Goal: Transaction & Acquisition: Purchase product/service

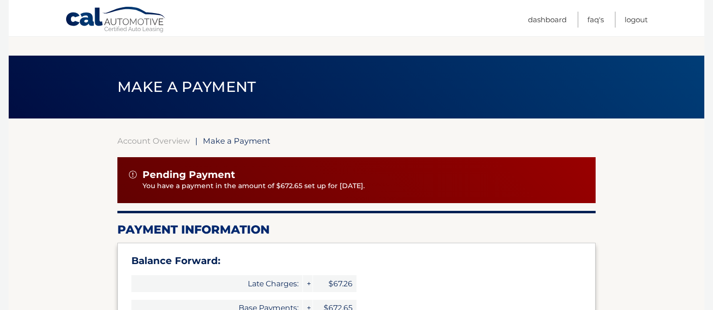
select select "ZmU5MjgzMjItYmE2Zi00NzFlLTllNWQtZWJiZTYwMTM3N2E4"
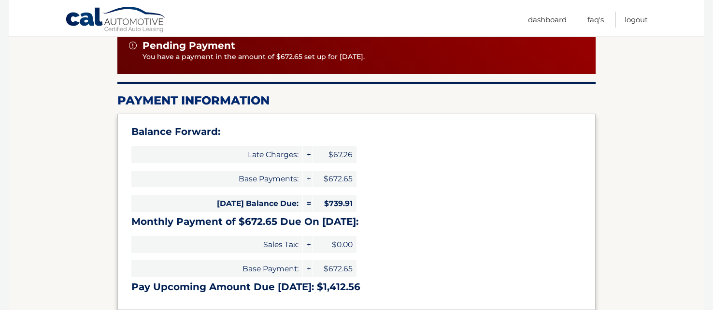
scroll to position [129, 0]
click at [102, 22] on link "Cal Automotive" at bounding box center [116, 20] width 102 height 28
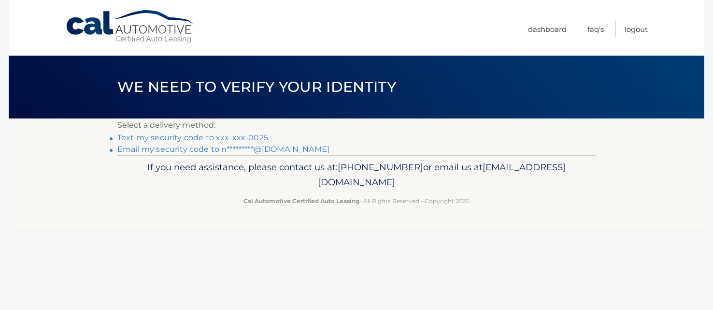
click at [189, 148] on link "Email my security code to n*********@aol.com" at bounding box center [223, 149] width 212 height 9
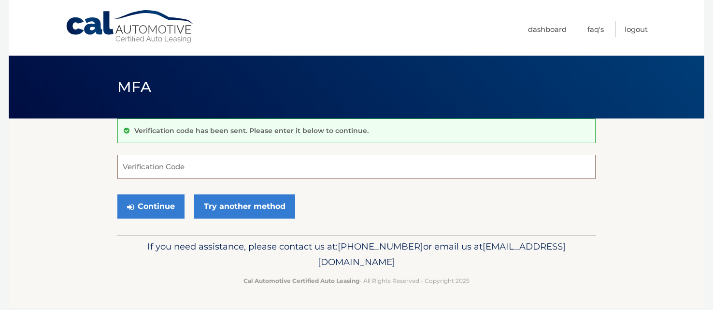
click at [188, 166] on input "Verification Code" at bounding box center [356, 167] width 479 height 24
type input "516994"
click at [169, 203] on button "Continue" at bounding box center [150, 206] width 67 height 24
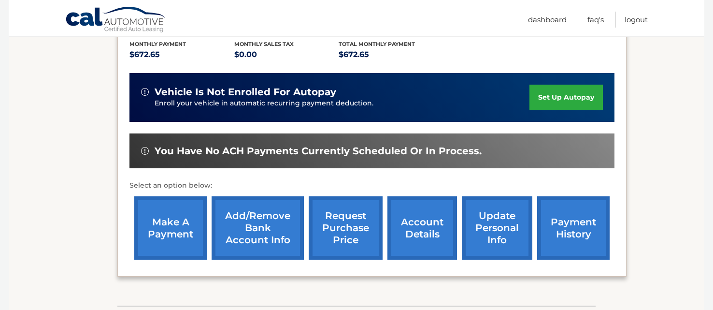
scroll to position [214, 0]
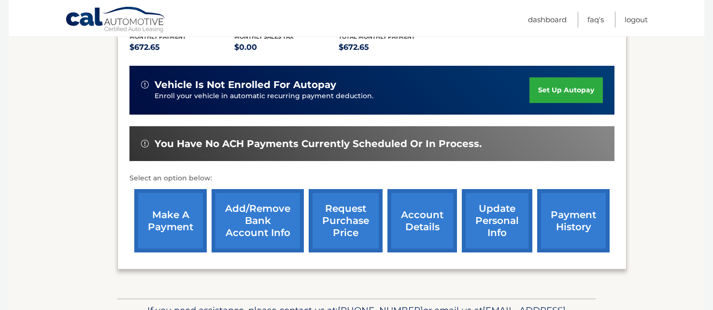
click at [180, 206] on link "make a payment" at bounding box center [170, 220] width 73 height 63
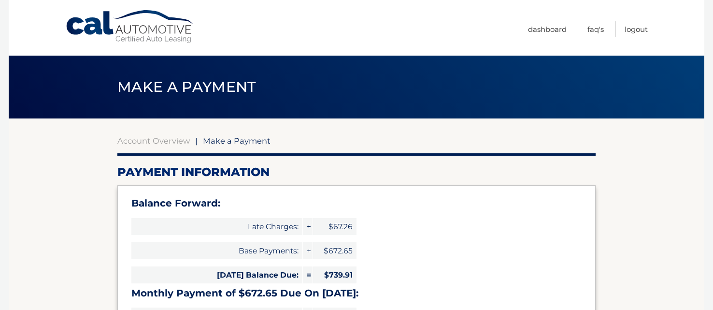
select select "ZmU5MjgzMjItYmE2Zi00NzFlLTllNWQtZWJiZTYwMTM3N2E4"
click at [448, 247] on div "Balance Forward: Late Charges: + $67.26 Base Payments: + $672.65 Today's Balanc…" at bounding box center [356, 283] width 479 height 196
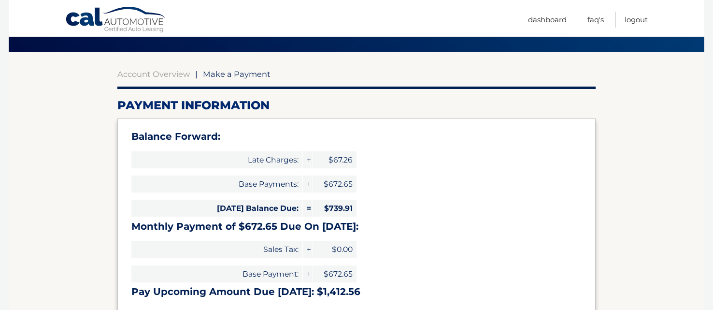
scroll to position [66, 0]
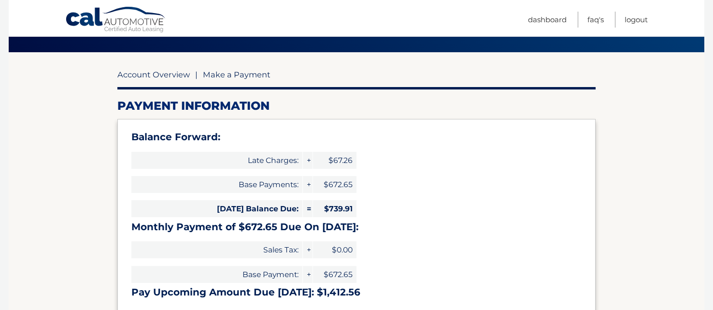
click at [170, 76] on link "Account Overview" at bounding box center [153, 75] width 73 height 10
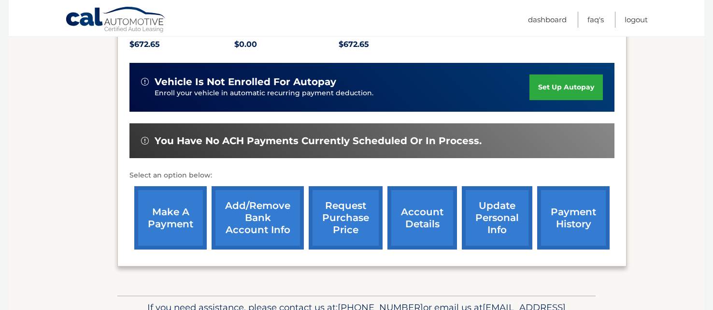
scroll to position [220, 0]
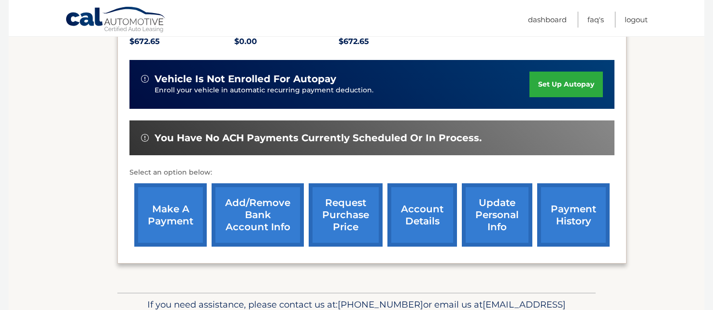
click at [586, 209] on link "payment history" at bounding box center [574, 214] width 73 height 63
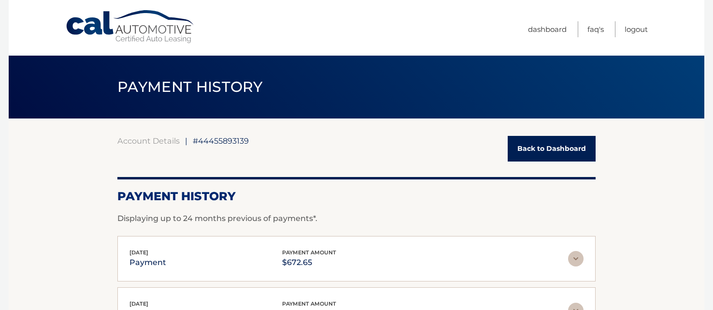
click at [338, 199] on h2 "Payment History" at bounding box center [356, 196] width 479 height 15
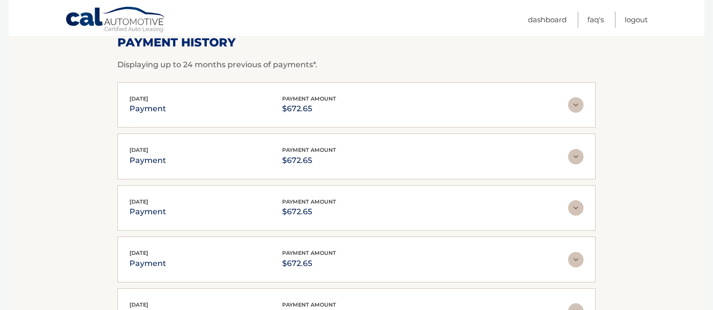
scroll to position [155, 0]
click at [58, 108] on section "Account Details | #44455893139 Back to Dashboard Payment History Displaying up …" at bounding box center [357, 171] width 696 height 417
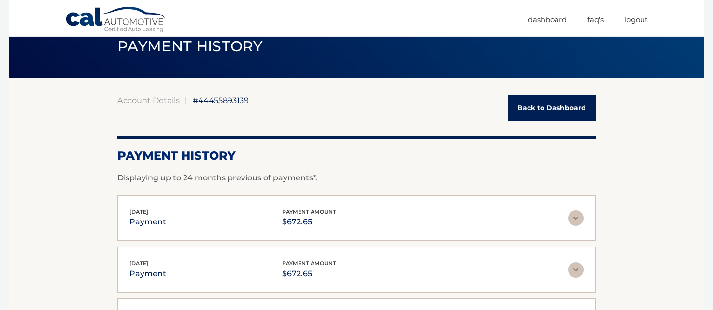
scroll to position [40, 0]
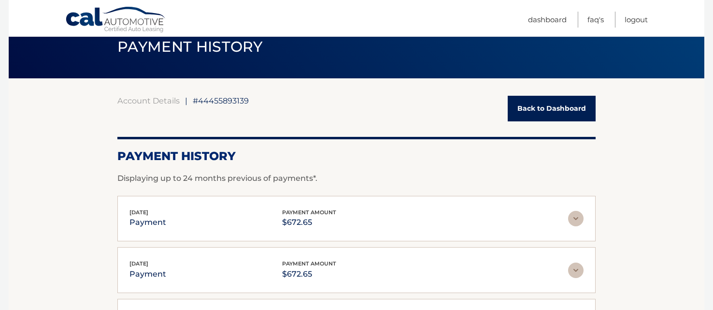
click at [545, 112] on link "Back to Dashboard" at bounding box center [552, 109] width 88 height 26
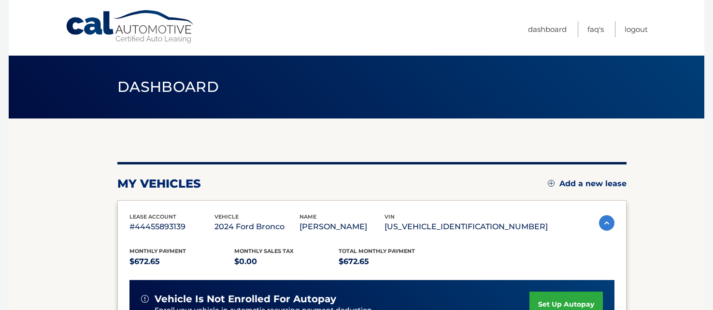
click at [306, 135] on div "my vehicles Add a new lease lease account #44455893139 vehicle 2024 Ford Bronco…" at bounding box center [371, 315] width 509 height 394
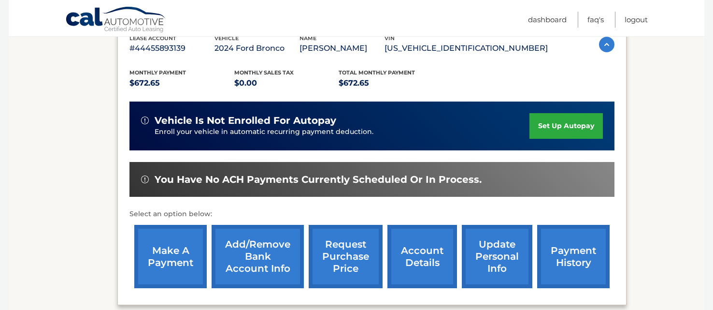
scroll to position [181, 0]
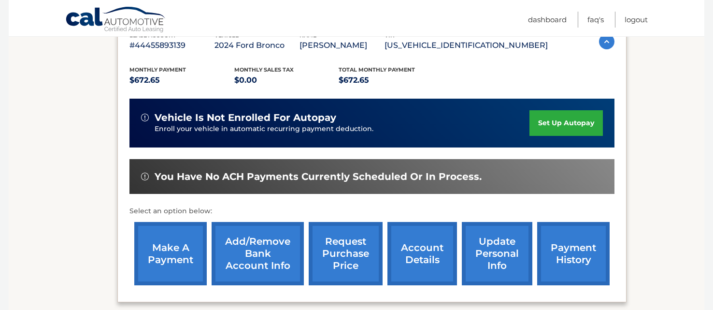
click at [174, 255] on link "make a payment" at bounding box center [170, 253] width 73 height 63
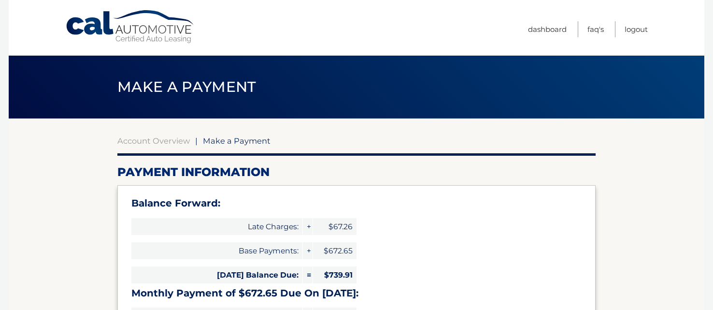
select select "ZmU5MjgzMjItYmE2Zi00NzFlLTllNWQtZWJiZTYwMTM3N2E4"
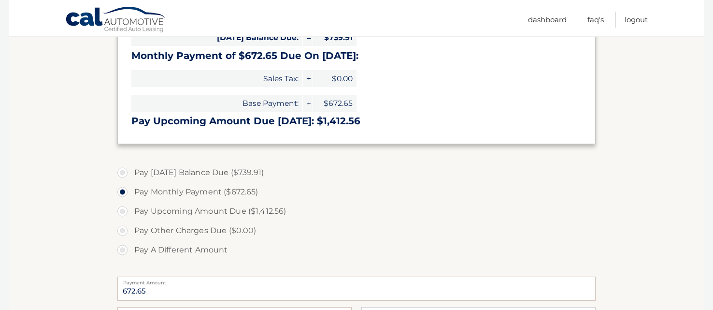
scroll to position [239, 0]
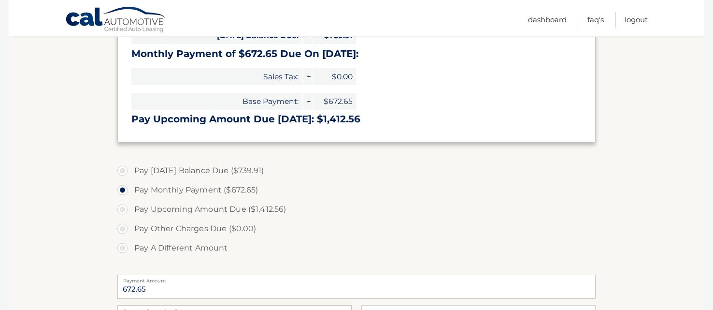
click at [124, 167] on label "Pay [DATE] Balance Due ($739.91)" at bounding box center [356, 170] width 479 height 19
click at [124, 167] on input "Pay [DATE] Balance Due ($739.91)" at bounding box center [126, 168] width 10 height 15
radio input "true"
type input "739.91"
click at [81, 175] on section "Account Overview | Make a Payment Payment Information Balance Forward: Late Cha…" at bounding box center [357, 161] width 696 height 564
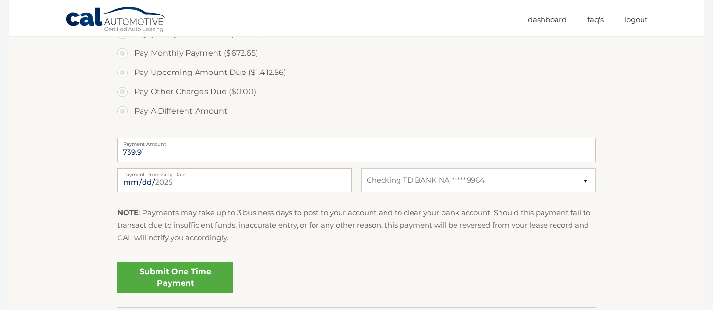
scroll to position [405, 0]
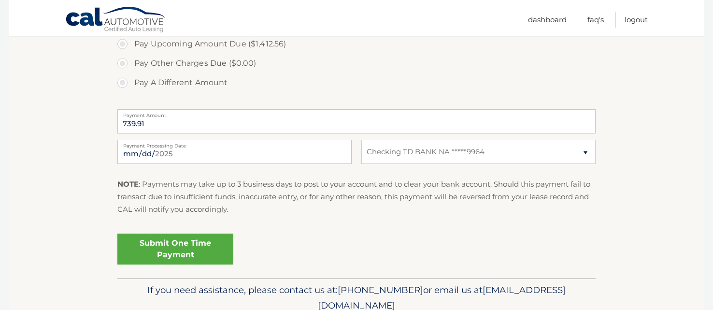
click at [185, 247] on link "Submit One Time Payment" at bounding box center [175, 248] width 116 height 31
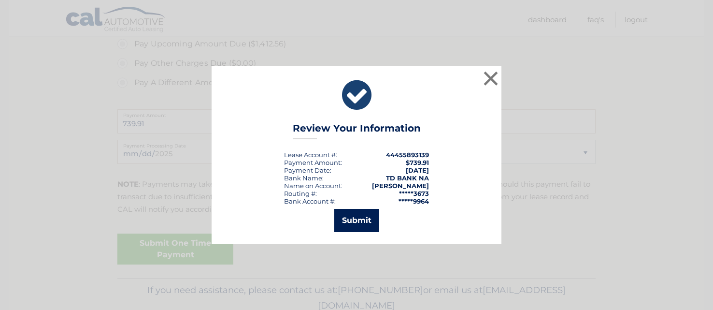
click at [348, 220] on button "Submit" at bounding box center [357, 220] width 45 height 23
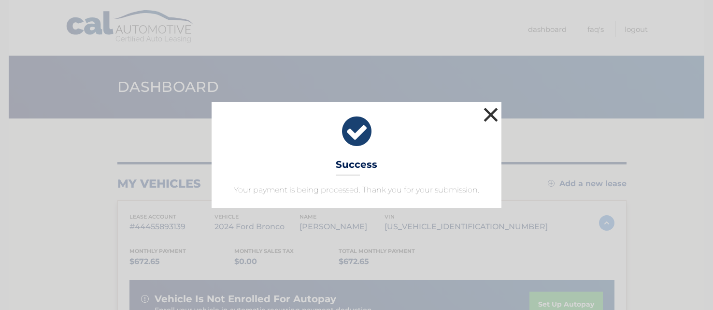
click at [490, 114] on button "×" at bounding box center [490, 114] width 19 height 19
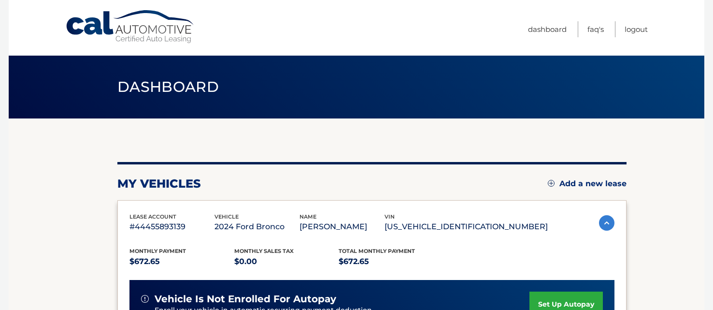
click at [477, 107] on header "Dashboard" at bounding box center [356, 87] width 479 height 63
